Goal: Information Seeking & Learning: Learn about a topic

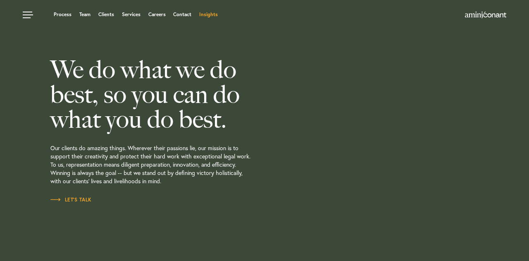
click at [207, 16] on link "Insights" at bounding box center [208, 14] width 19 height 5
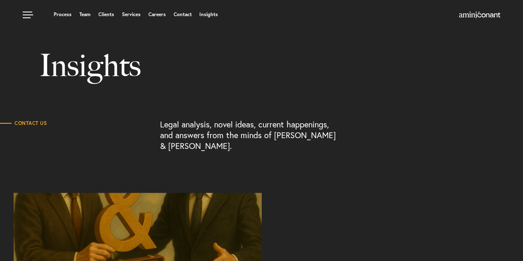
scroll to position [49, 0]
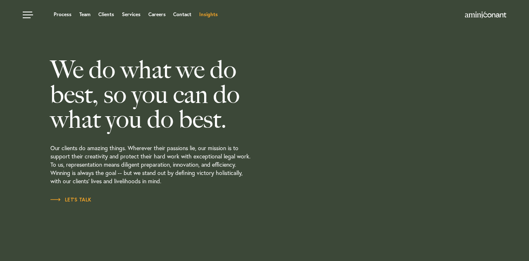
click at [208, 13] on link "Insights" at bounding box center [208, 14] width 19 height 5
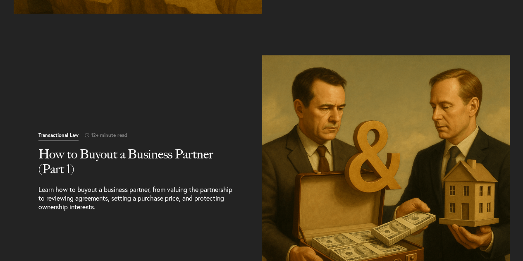
scroll to position [479, 0]
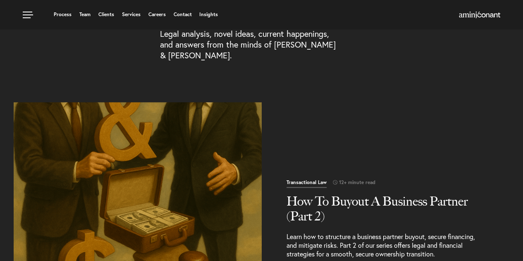
scroll to position [194, 0]
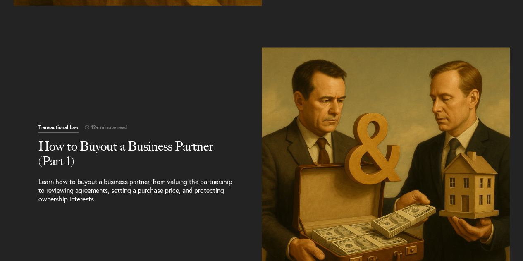
scroll to position [485, 0]
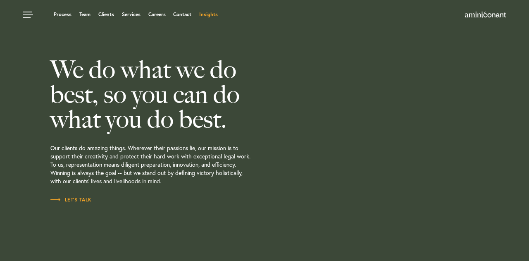
click at [212, 15] on link "Insights" at bounding box center [208, 14] width 19 height 5
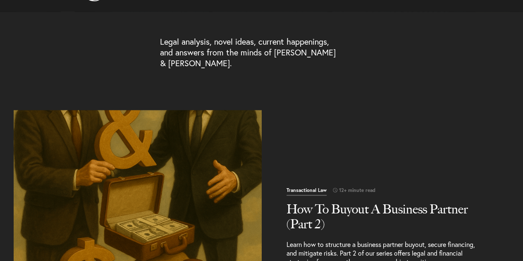
scroll to position [133, 0]
